Goal: Transaction & Acquisition: Purchase product/service

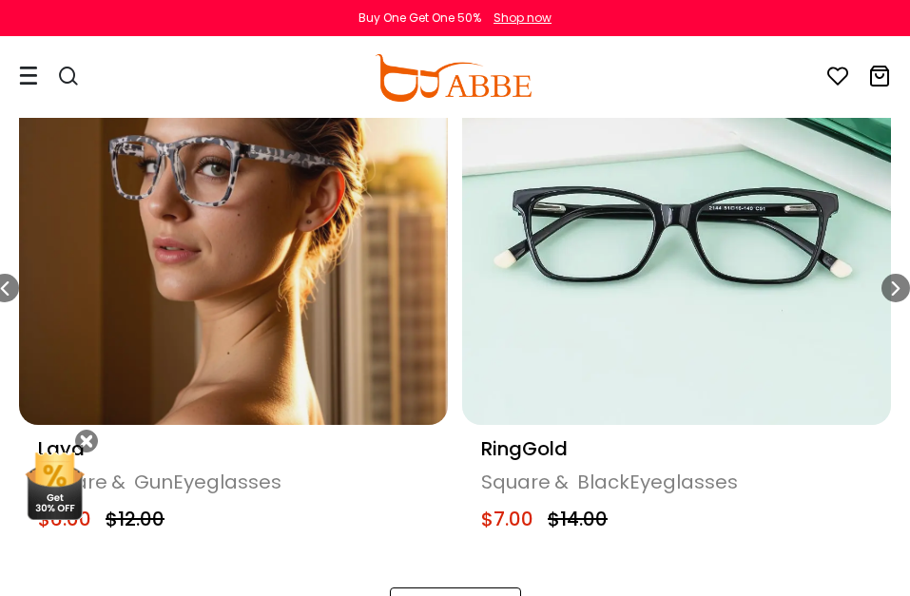
scroll to position [1046, 0]
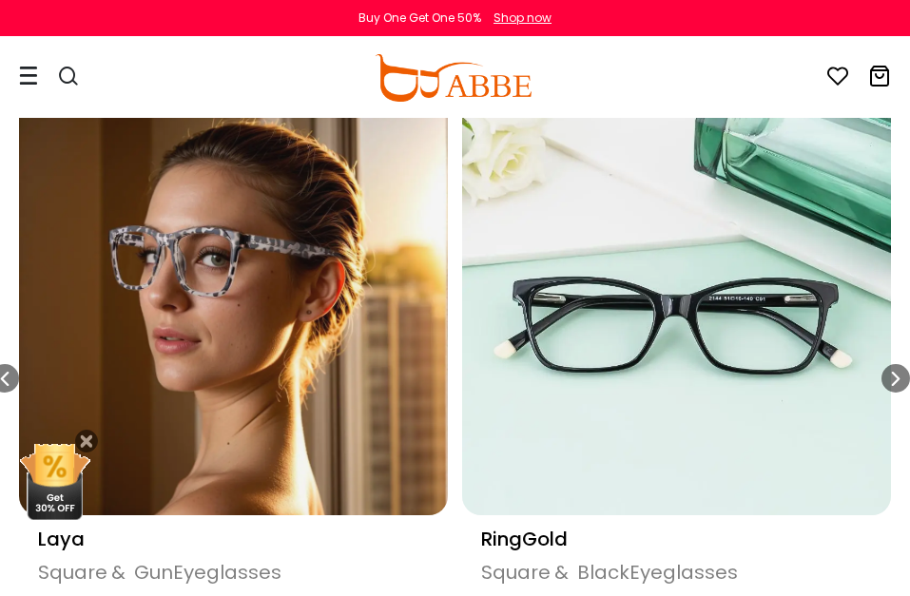
click at [656, 400] on img "5 / 16" at bounding box center [676, 301] width 429 height 429
click at [625, 517] on div "RingGold Square & Black Eyeglasses $7.00 $14.00" at bounding box center [676, 582] width 429 height 134
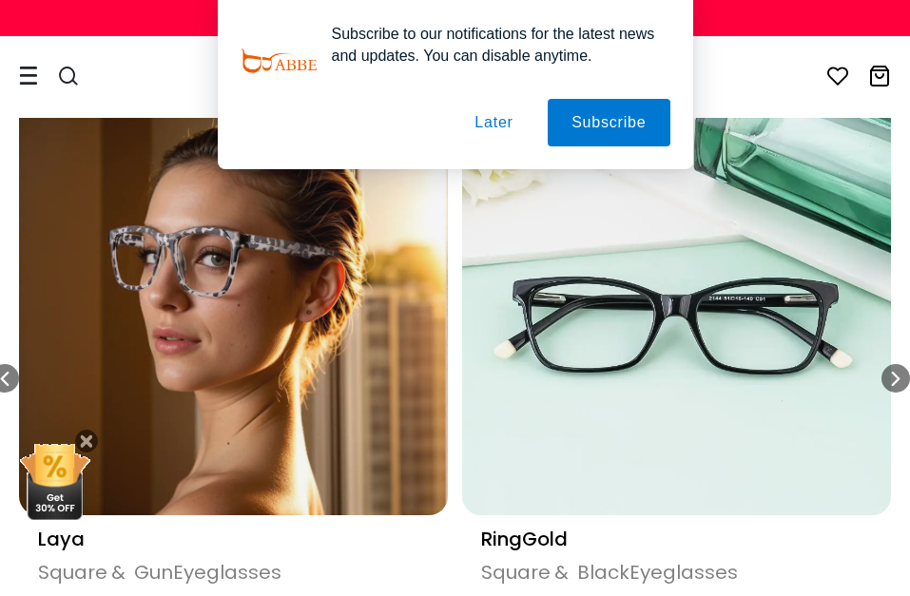
click at [494, 126] on button "Later" at bounding box center [494, 123] width 86 height 48
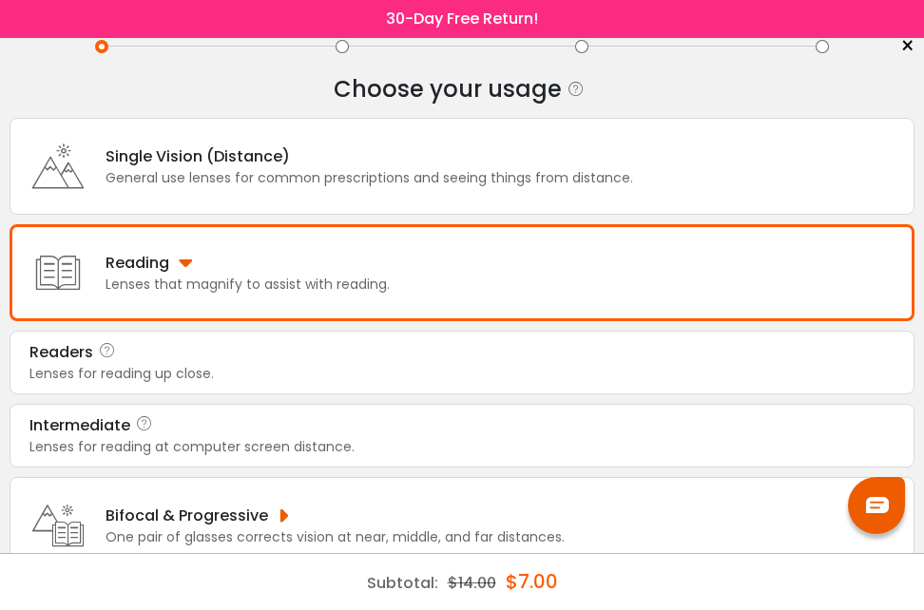
scroll to position [171, 0]
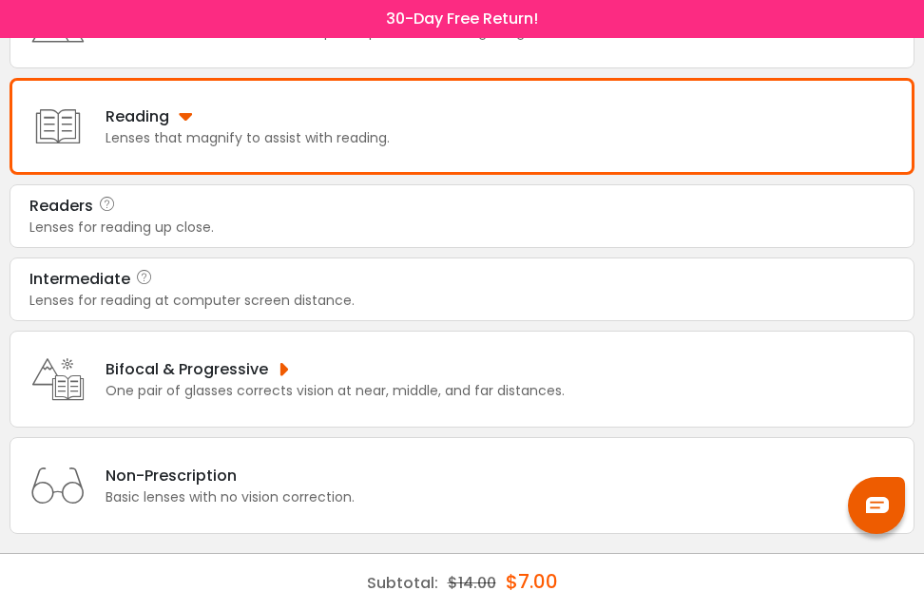
click at [350, 213] on div "Readers" at bounding box center [461, 206] width 865 height 23
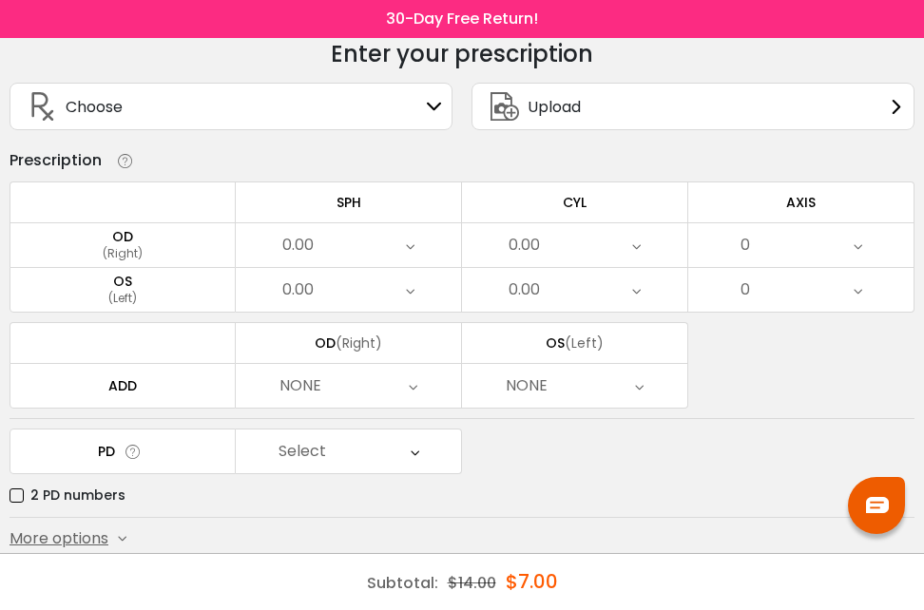
scroll to position [126, 0]
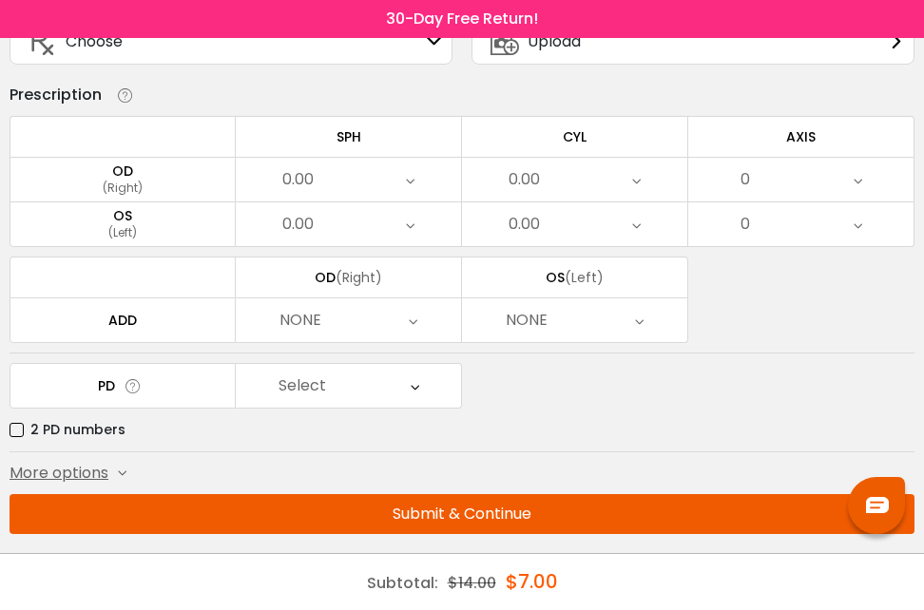
click at [150, 169] on div "OD" at bounding box center [122, 171] width 224 height 17
click at [445, 509] on button "Submit & Continue" at bounding box center [462, 514] width 905 height 40
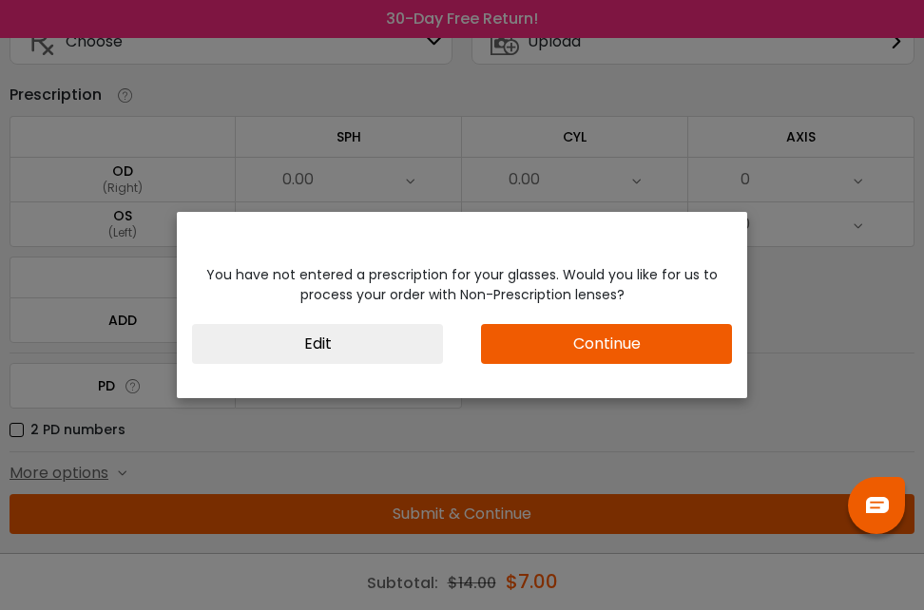
click at [727, 358] on button "Continue" at bounding box center [606, 344] width 251 height 40
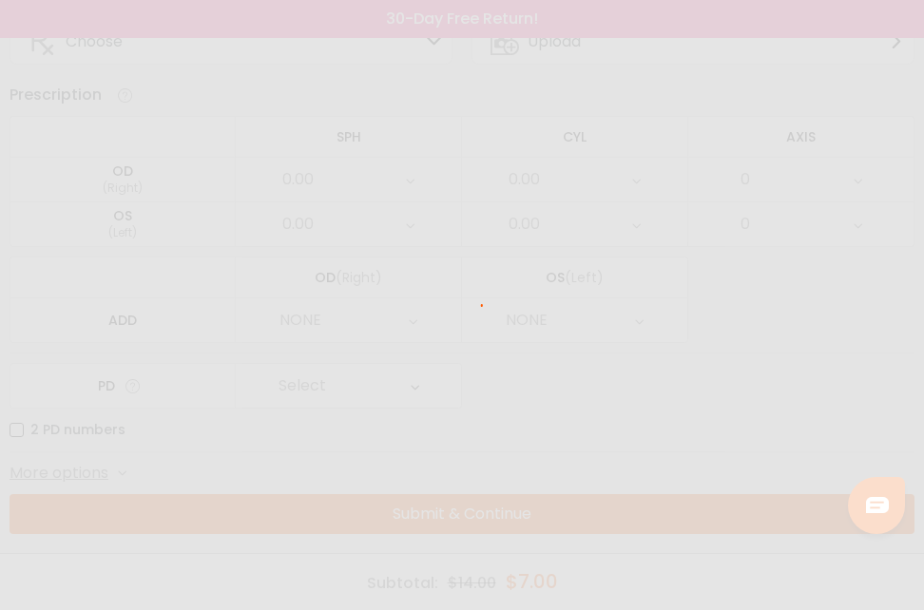
click at [663, 340] on div at bounding box center [462, 305] width 924 height 610
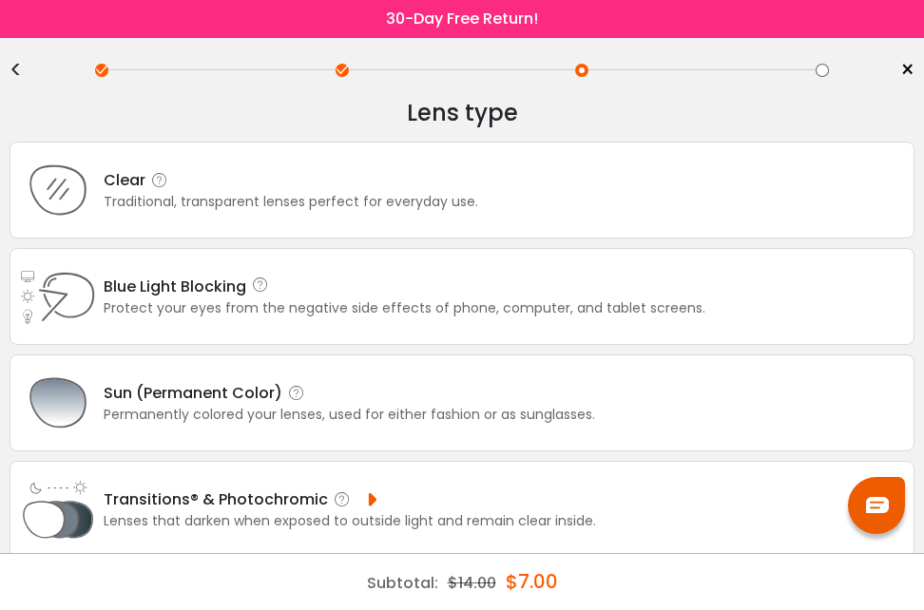
scroll to position [0, 0]
click at [281, 206] on div "Traditional, transparent lenses perfect for everyday use." at bounding box center [291, 203] width 375 height 20
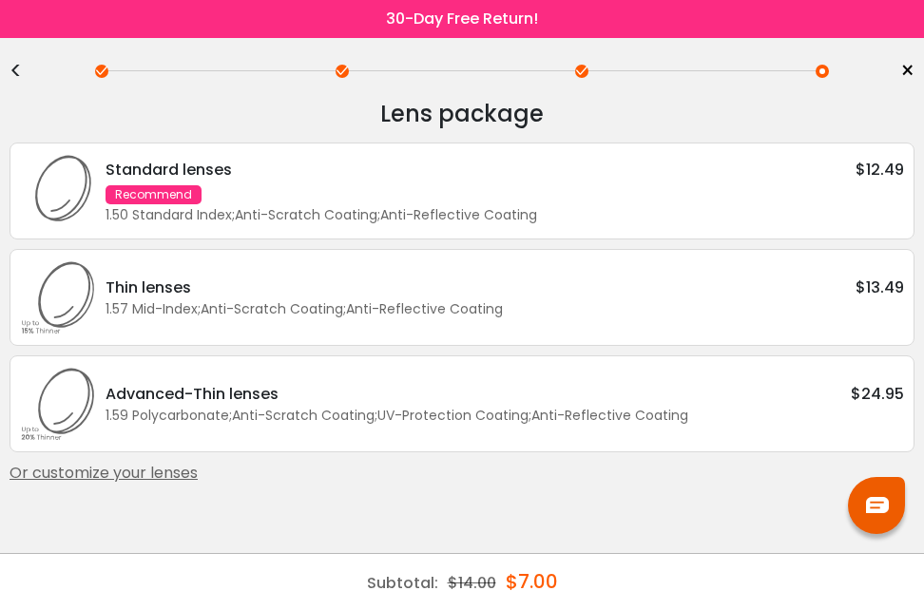
click at [555, 372] on div "Advanced-Thin lenses $24.95 1.59 Polycarbonate ; Anti-Scratch Coating ; UV-Prot…" at bounding box center [462, 404] width 905 height 97
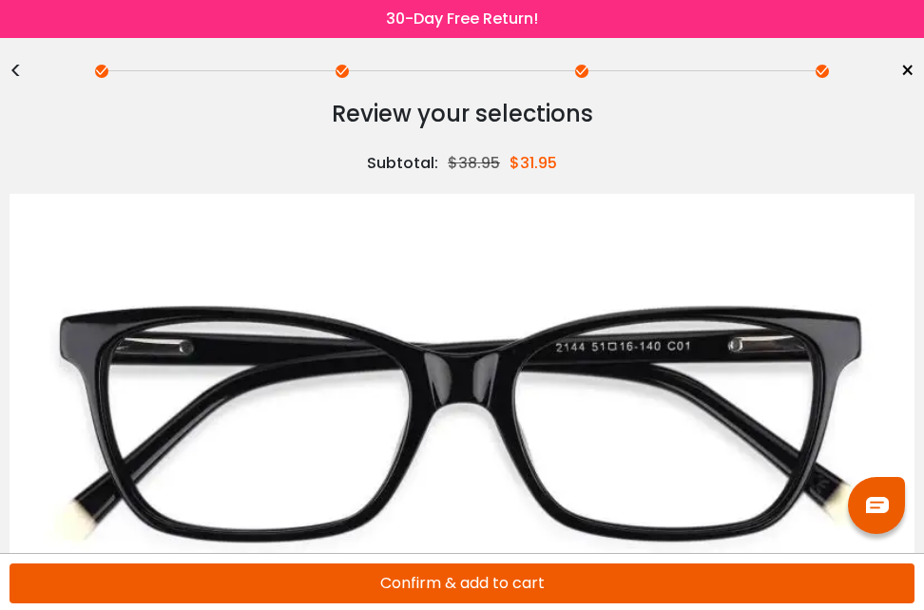
click at [548, 588] on button "Confirm & add to cart" at bounding box center [462, 584] width 905 height 40
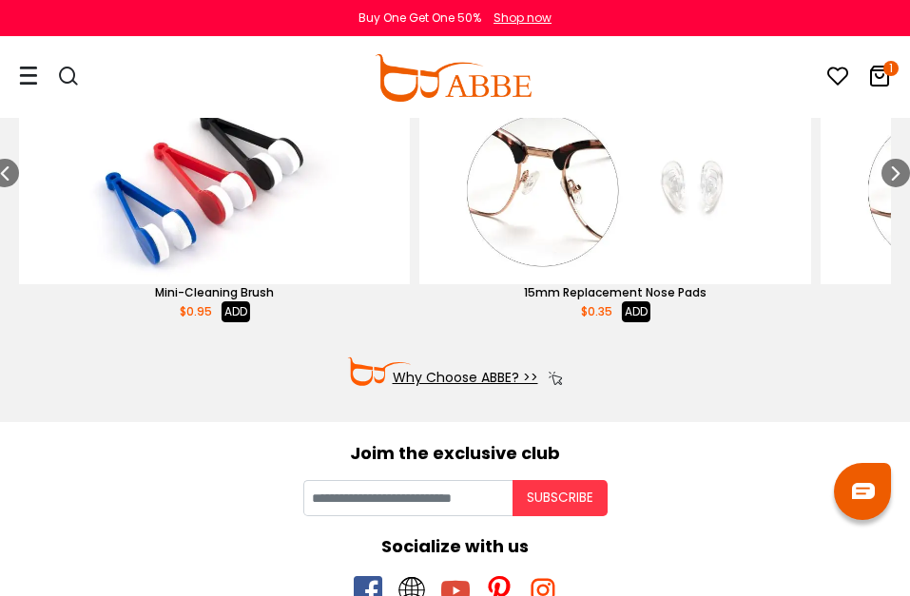
scroll to position [270, 0]
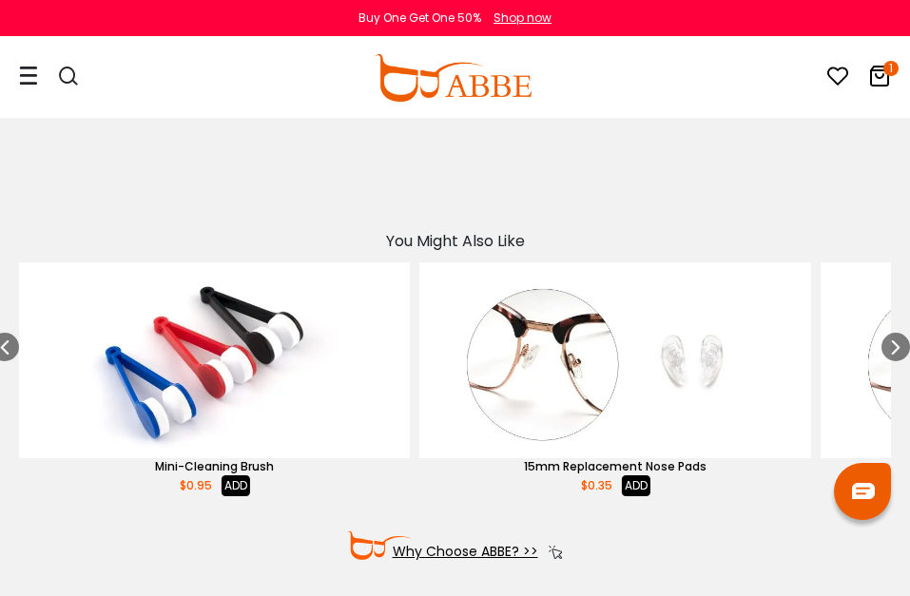
click at [891, 91] on div "0 1 Eyeglasses Women's Eyeglasses" at bounding box center [455, 78] width 910 height 80
click at [887, 67] on icon "1" at bounding box center [890, 68] width 15 height 15
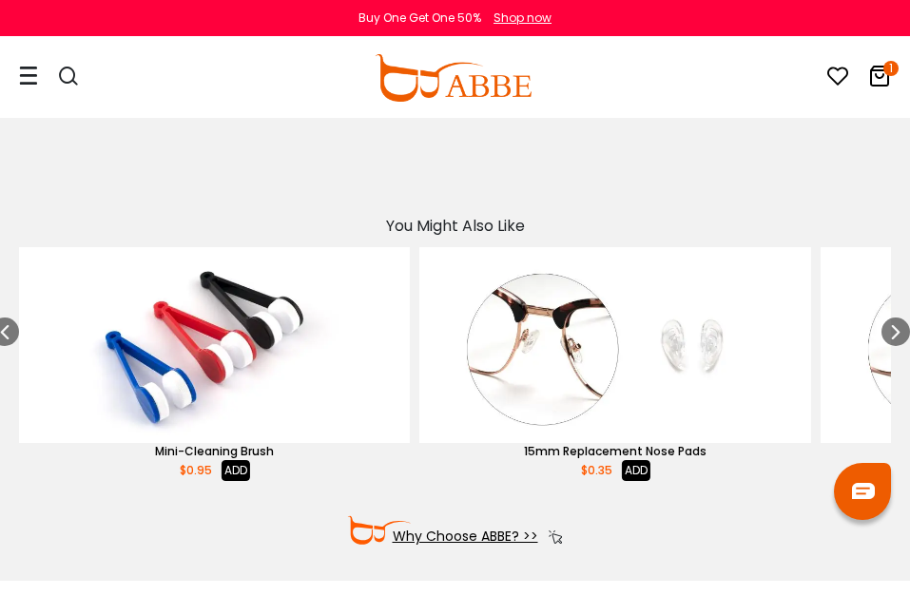
click at [639, 312] on img "5 / 52" at bounding box center [614, 345] width 391 height 196
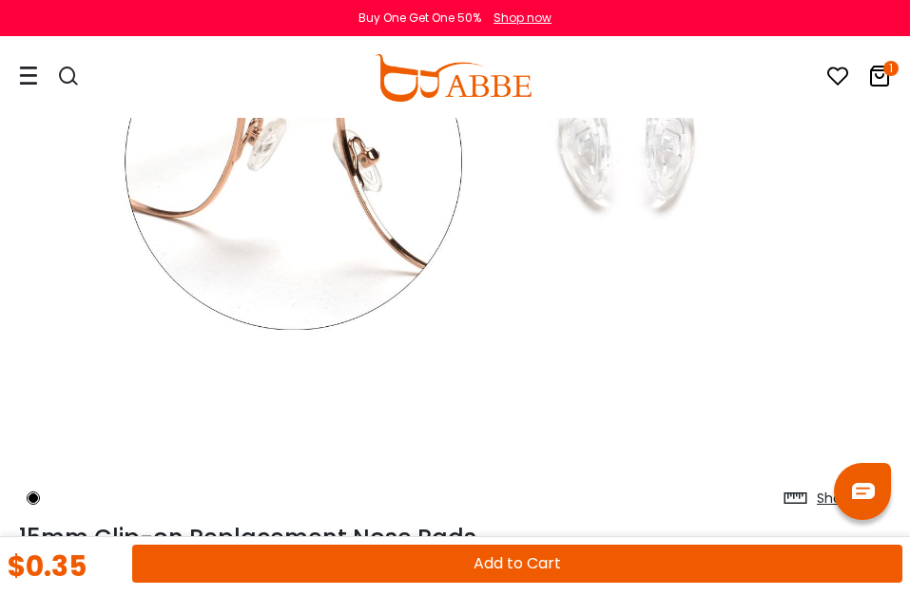
scroll to position [380, 0]
click at [591, 559] on button "Add to Cart" at bounding box center [517, 564] width 770 height 38
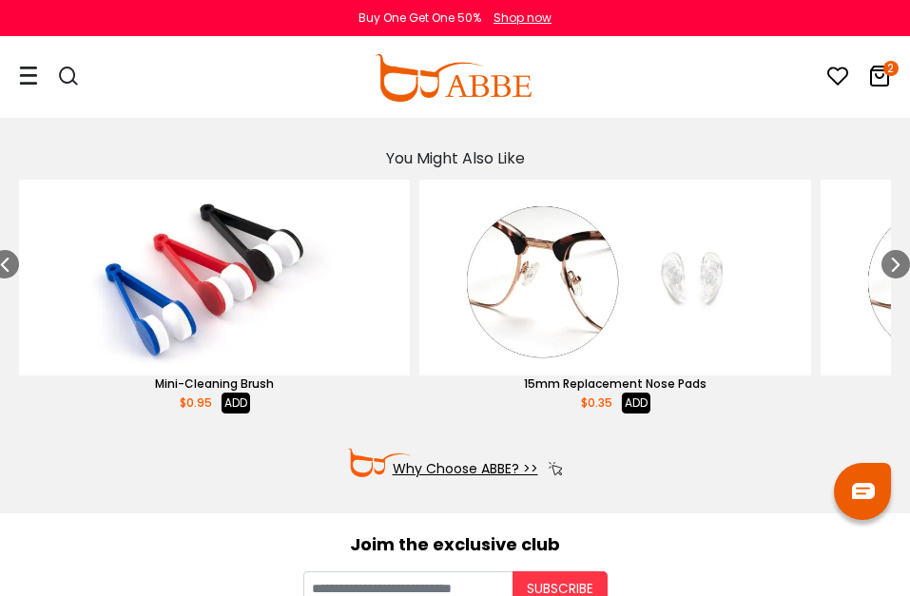
scroll to position [460, 0]
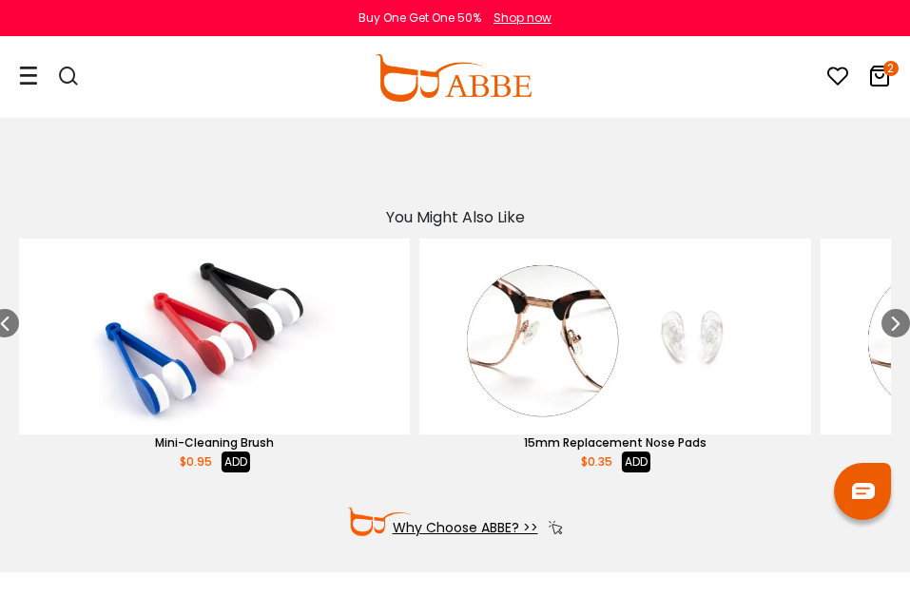
click at [879, 65] on icon at bounding box center [879, 76] width 23 height 23
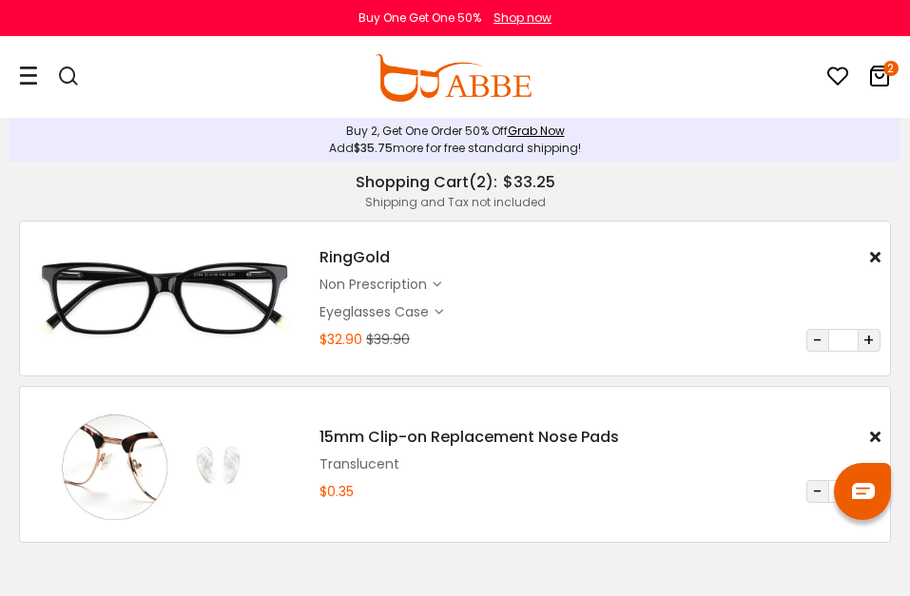
click at [878, 78] on icon at bounding box center [879, 76] width 23 height 23
